Goal: Navigation & Orientation: Find specific page/section

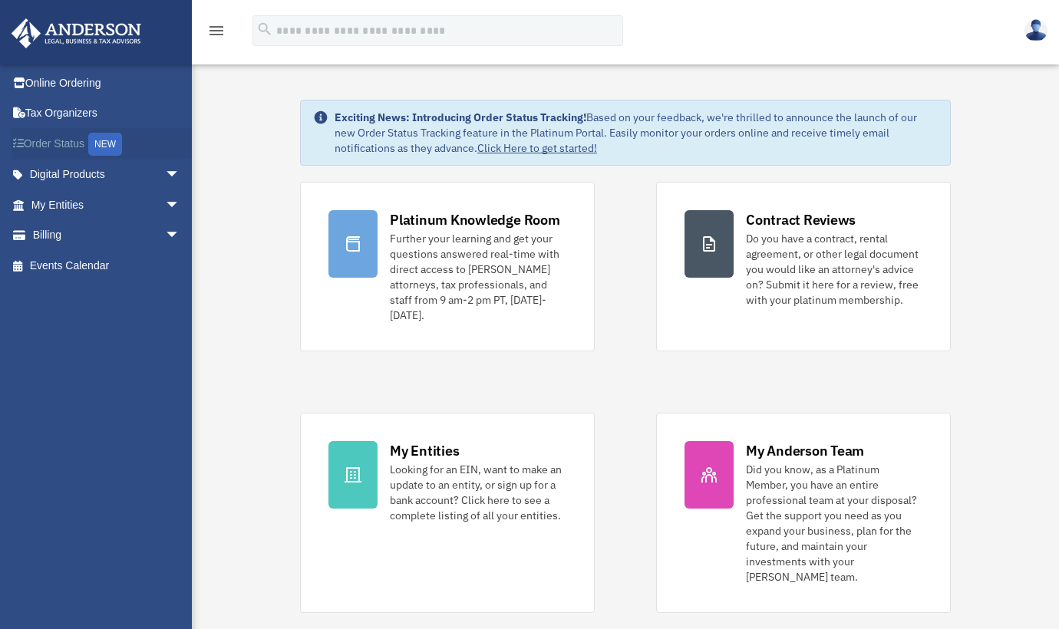
click at [73, 150] on link "Order Status NEW" at bounding box center [107, 143] width 193 height 31
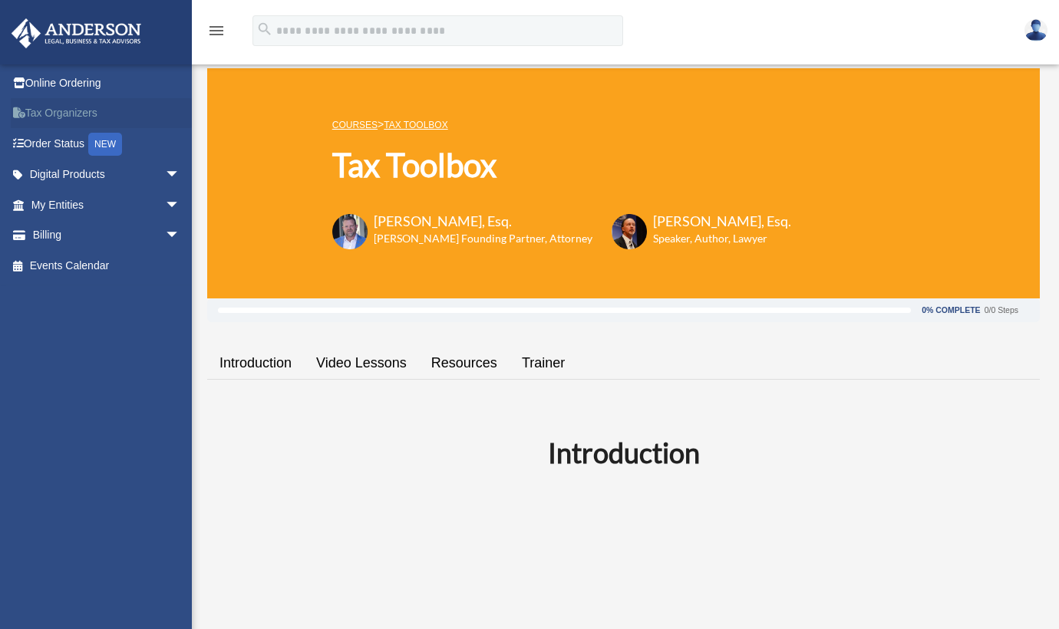
click at [87, 111] on link "Tax Organizers" at bounding box center [107, 113] width 193 height 31
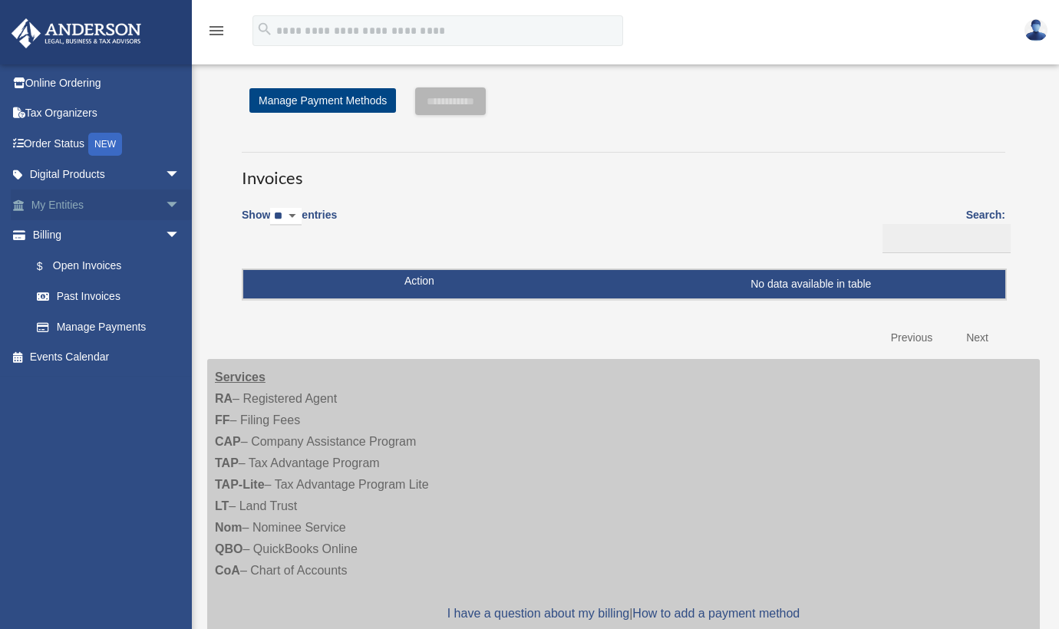
click at [84, 204] on link "My Entities arrow_drop_down" at bounding box center [107, 204] width 193 height 31
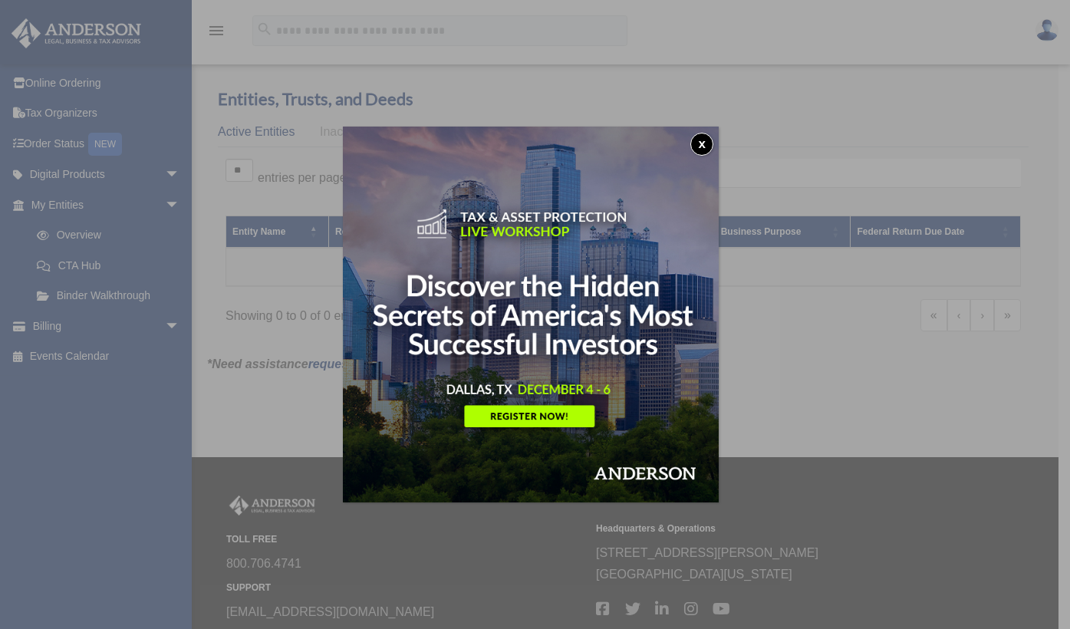
click at [711, 142] on button "x" at bounding box center [701, 144] width 23 height 23
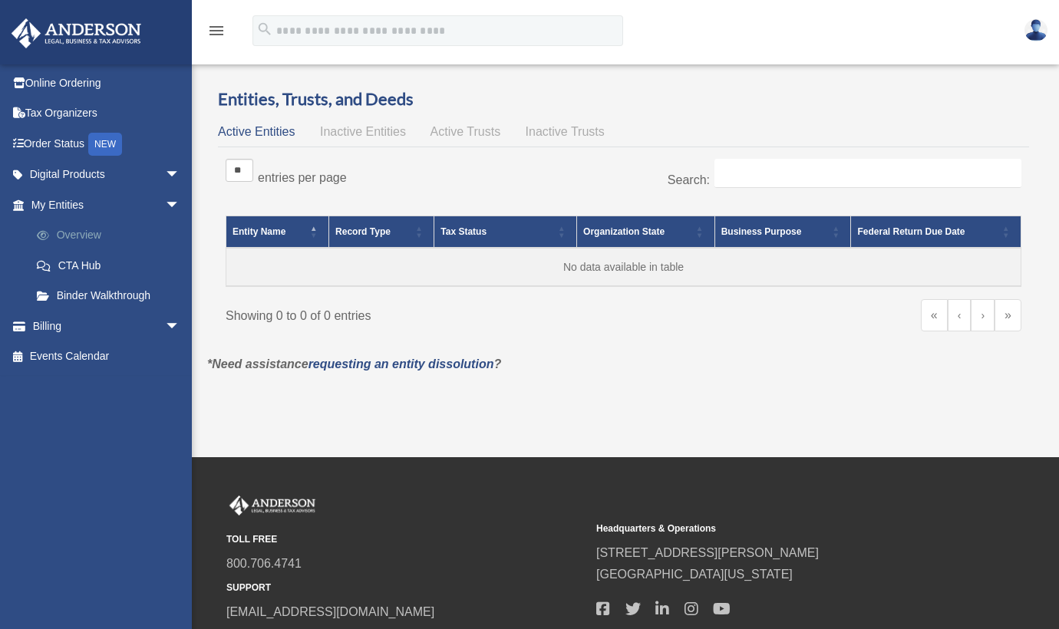
click at [98, 239] on link "Overview" at bounding box center [112, 235] width 182 height 31
click at [61, 101] on link "Tax Organizers" at bounding box center [107, 113] width 193 height 31
click at [68, 146] on link "Order Status NEW" at bounding box center [107, 143] width 193 height 31
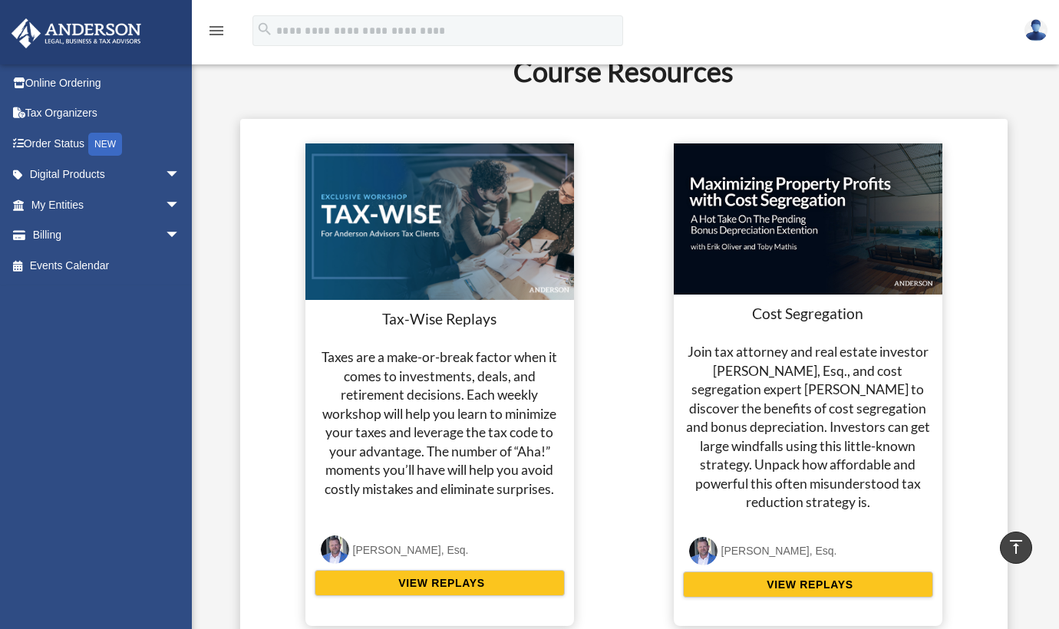
scroll to position [2395, 0]
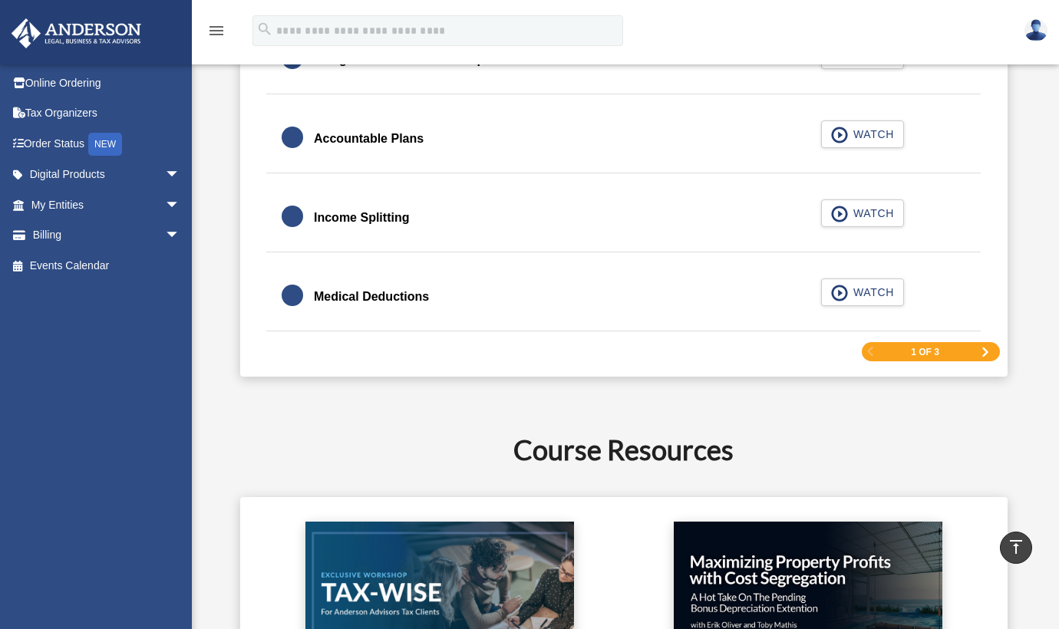
click at [981, 351] on span "Next Page" at bounding box center [984, 351] width 9 height 9
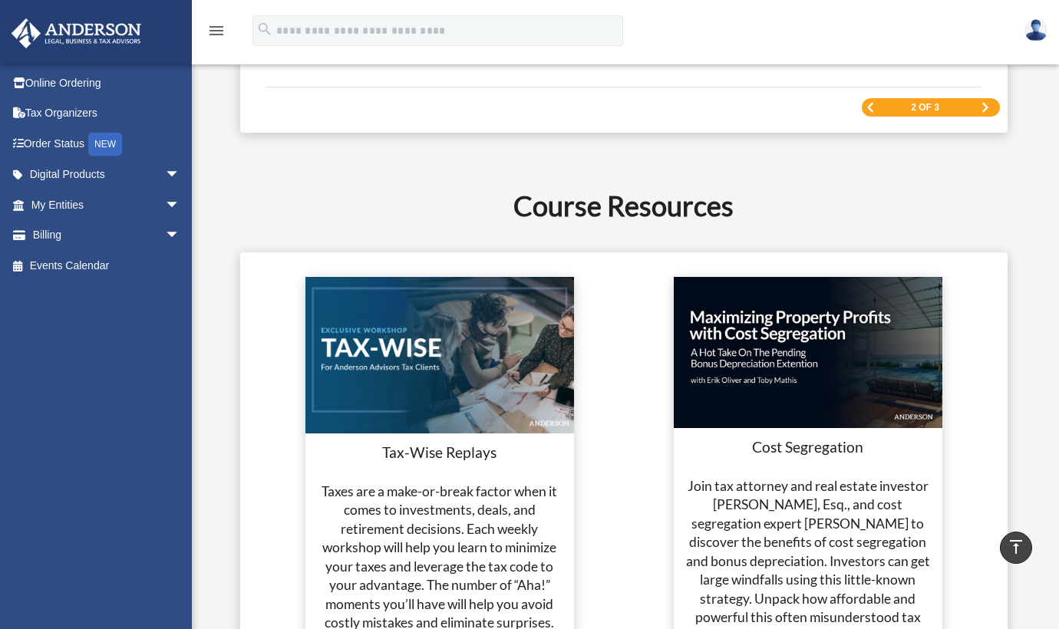
click at [989, 111] on span "Next Page" at bounding box center [984, 107] width 9 height 9
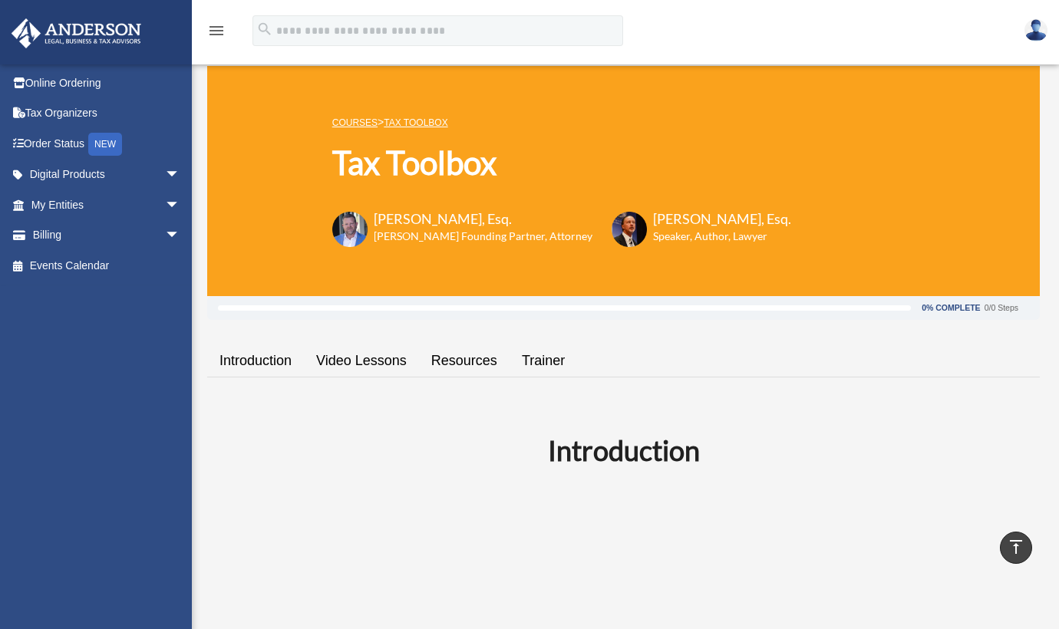
scroll to position [0, 0]
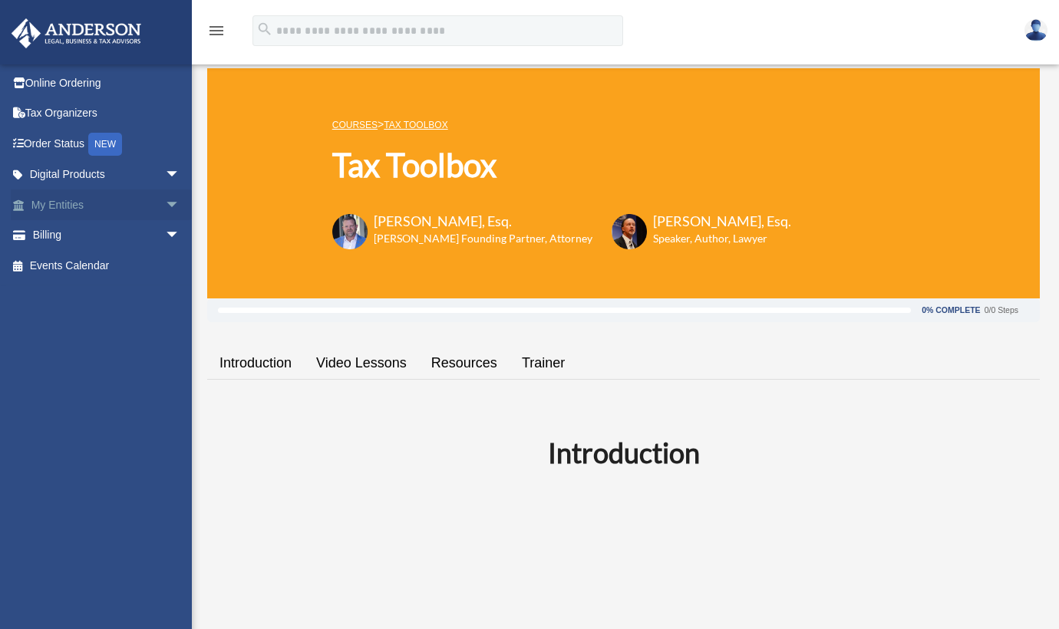
click at [91, 209] on link "My Entities arrow_drop_down" at bounding box center [107, 204] width 193 height 31
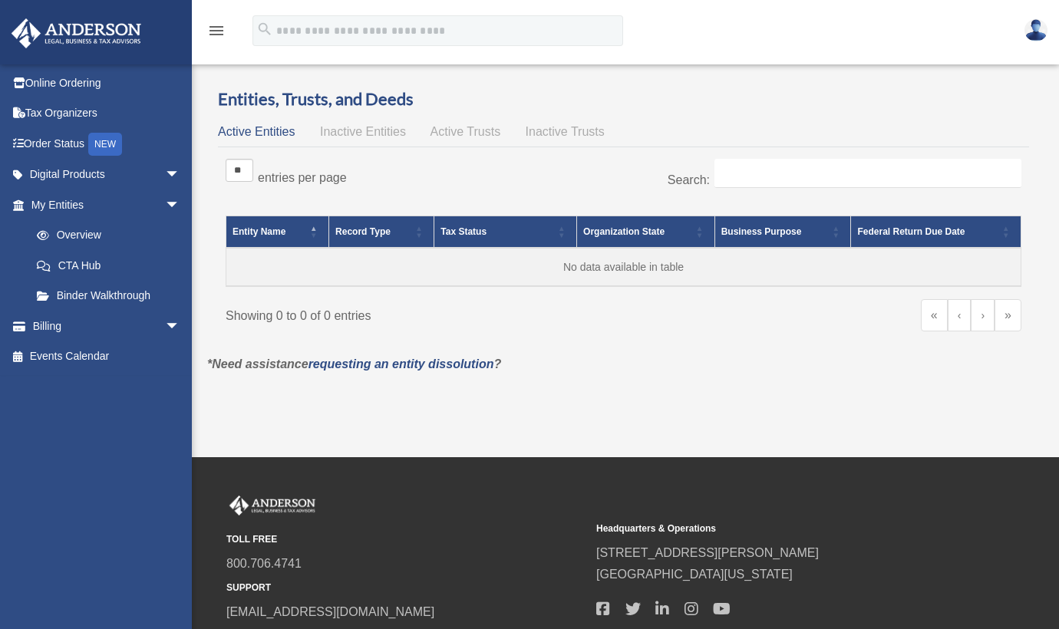
click at [217, 32] on icon "menu" at bounding box center [216, 30] width 18 height 18
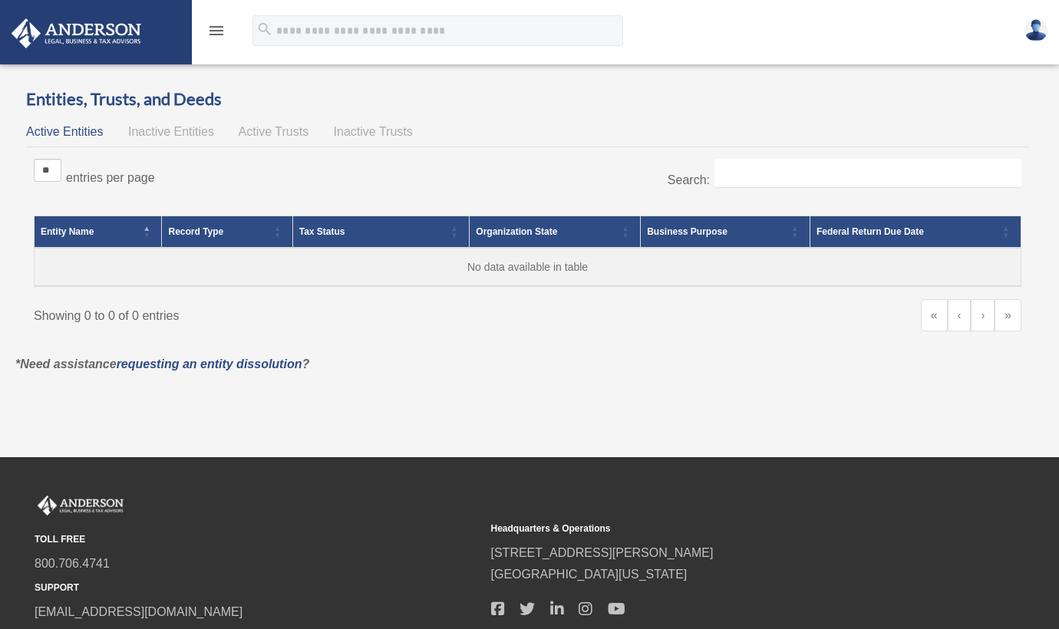
click at [217, 32] on icon "menu" at bounding box center [216, 30] width 18 height 18
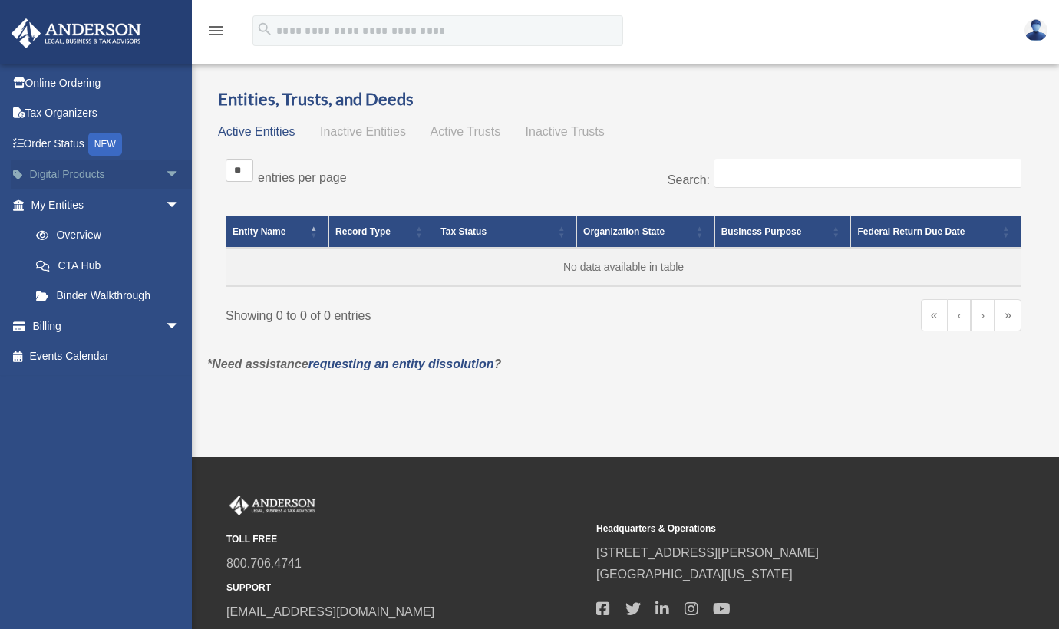
click at [165, 172] on span "arrow_drop_down" at bounding box center [180, 175] width 31 height 31
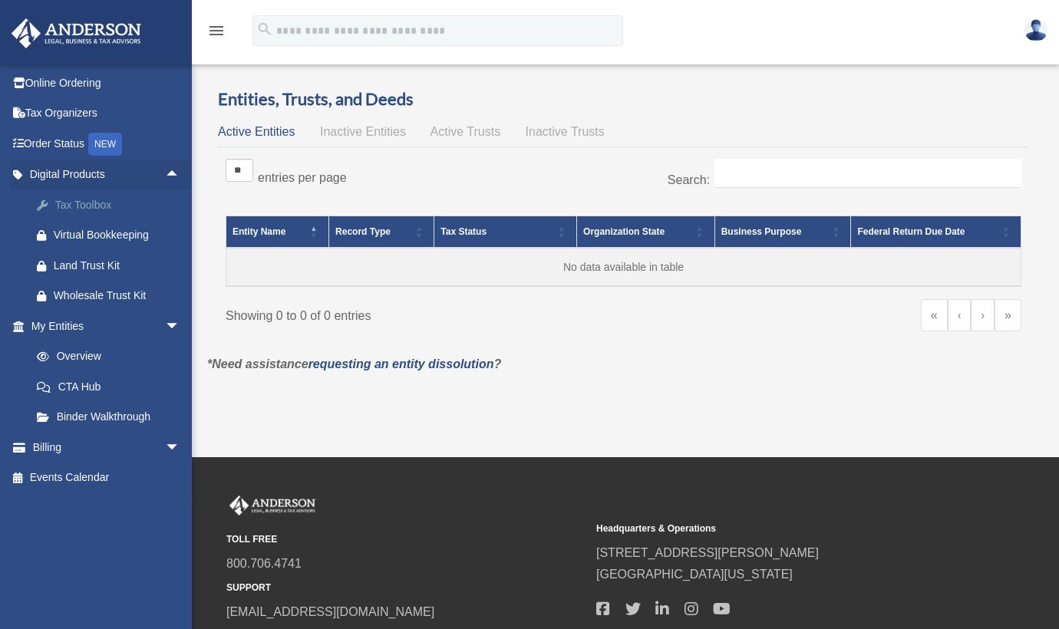
click at [104, 201] on div "Tax Toolbox" at bounding box center [119, 205] width 130 height 19
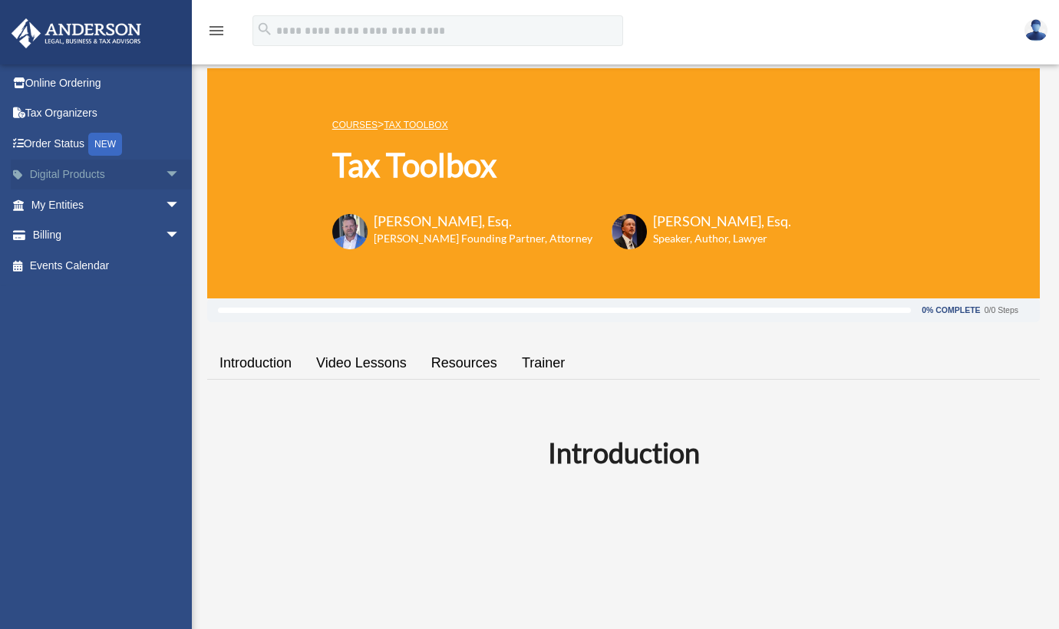
click at [165, 173] on span "arrow_drop_down" at bounding box center [180, 175] width 31 height 31
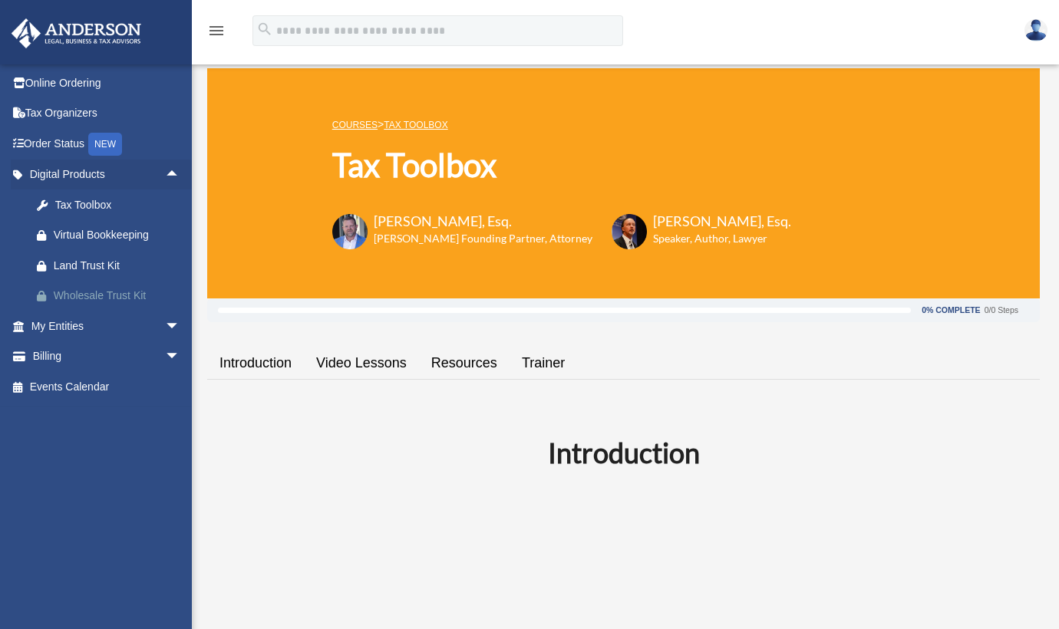
click at [100, 292] on div "Wholesale Trust Kit" at bounding box center [119, 295] width 130 height 19
click at [122, 358] on link "Billing arrow_drop_down" at bounding box center [107, 356] width 193 height 31
click at [165, 353] on span "arrow_drop_down" at bounding box center [180, 356] width 31 height 31
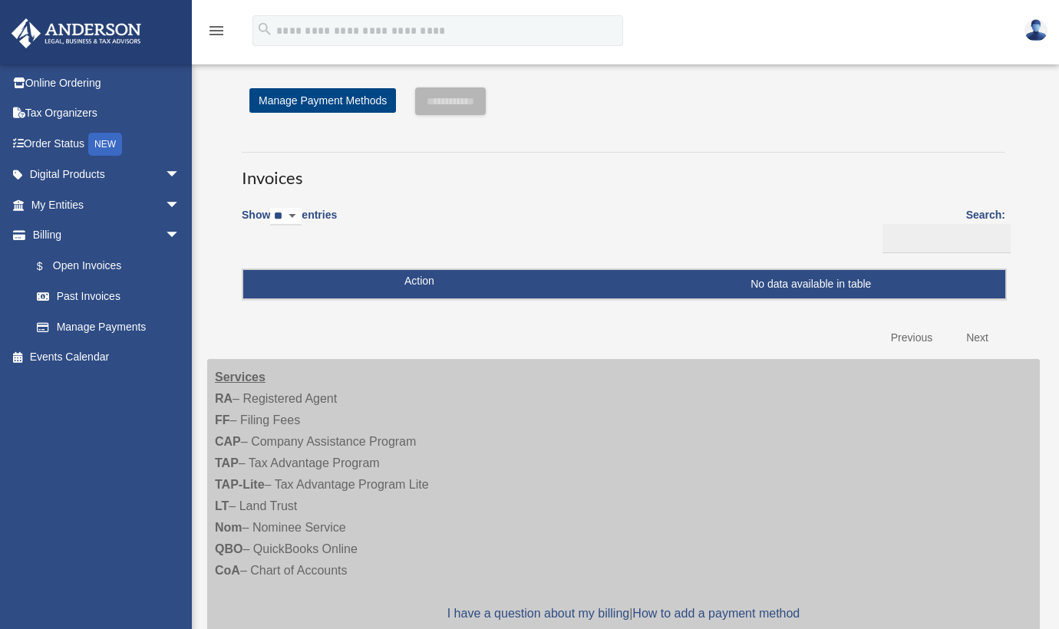
click at [115, 388] on div "matt.spann@day3realty.com Sign Out matt.spann@day3realty.com Online Ordering Ta…" at bounding box center [101, 321] width 203 height 514
click at [106, 264] on link "$ Open Invoices" at bounding box center [112, 265] width 182 height 31
click at [87, 293] on link "Past Invoices" at bounding box center [112, 297] width 182 height 31
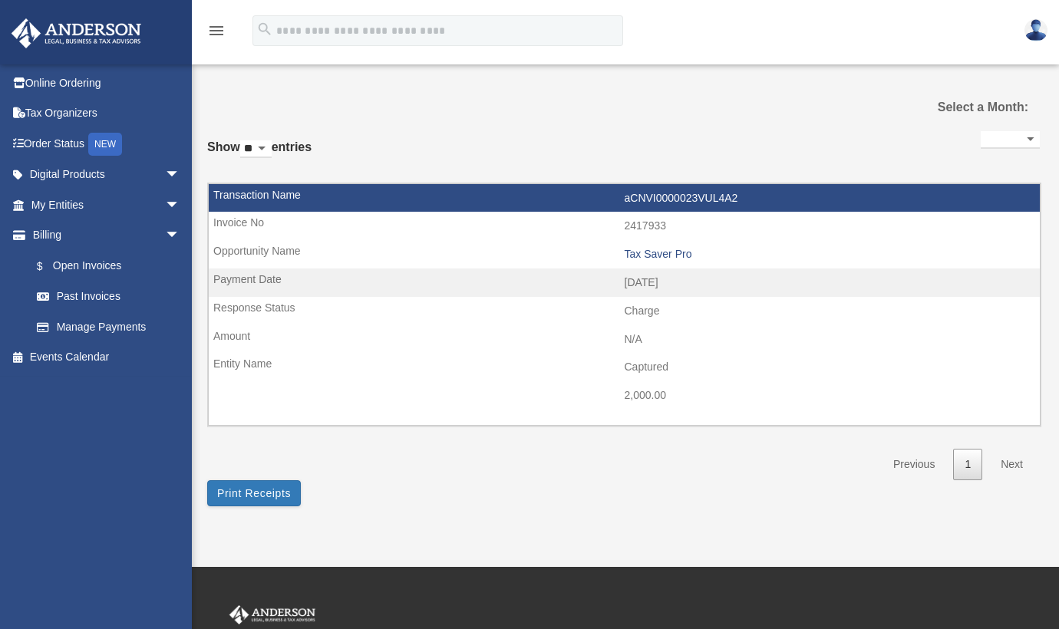
select select
click at [61, 112] on link "Tax Organizers" at bounding box center [107, 113] width 193 height 31
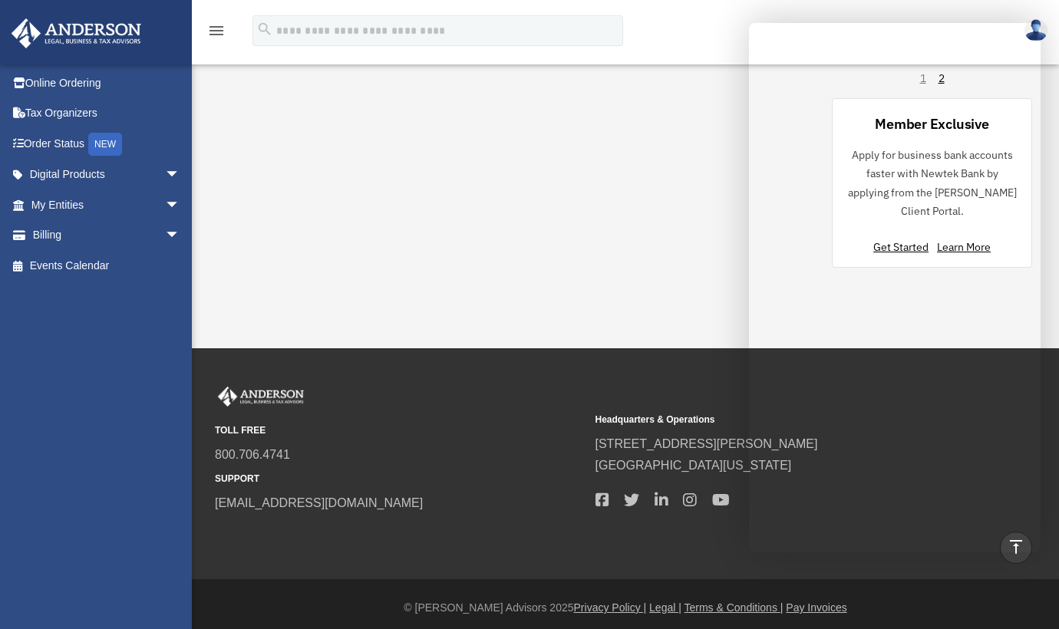
scroll to position [1314, 0]
